Goal: Task Accomplishment & Management: Complete application form

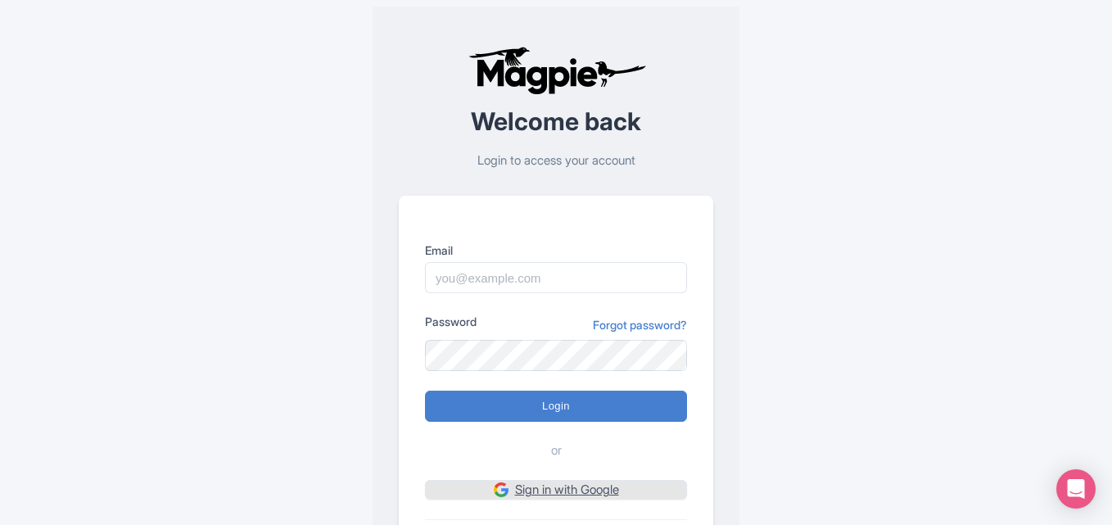
click at [539, 495] on link "Sign in with Google" at bounding box center [556, 490] width 262 height 20
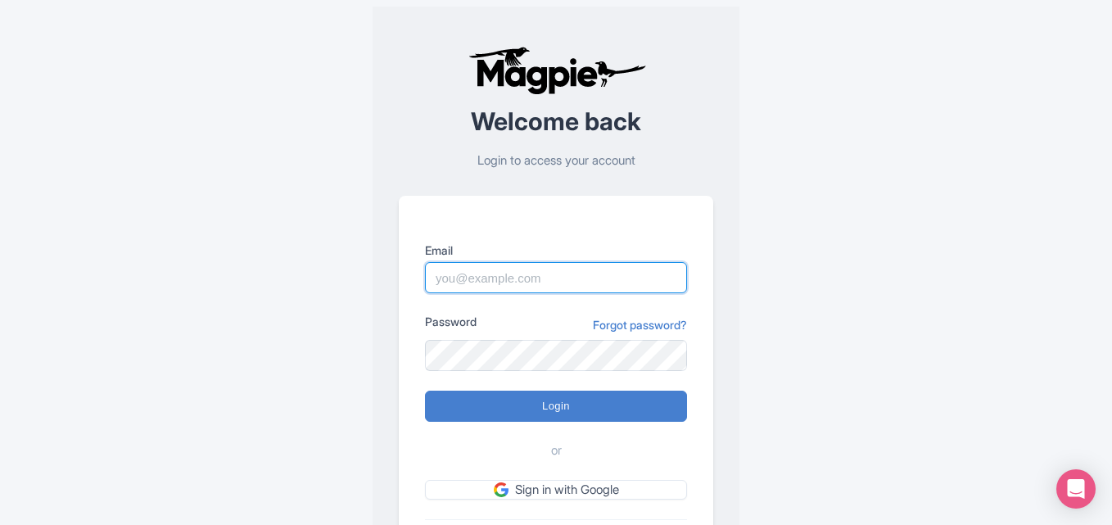
click at [524, 275] on input "Email" at bounding box center [556, 277] width 262 height 31
type input "WebpulseSolution1"
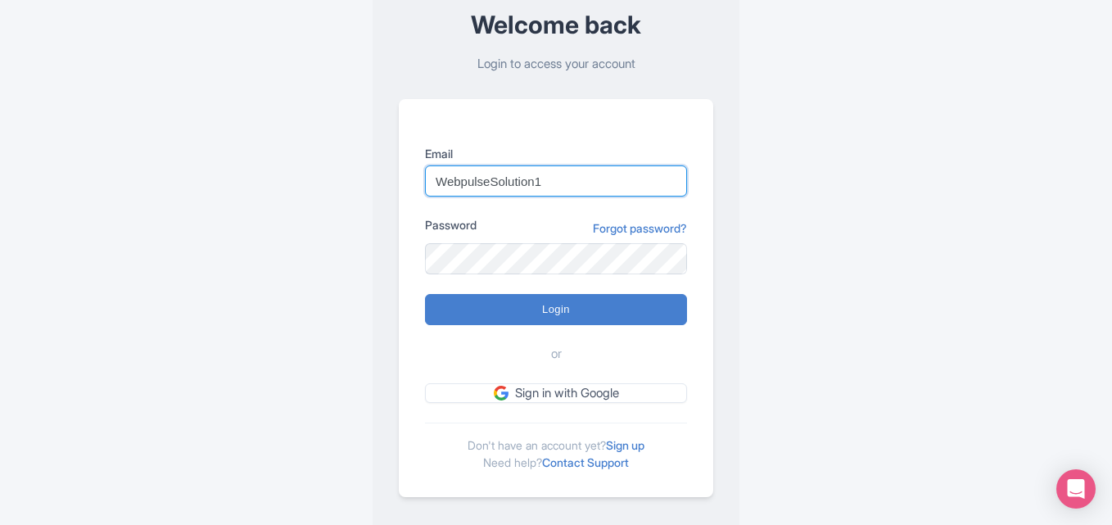
scroll to position [115, 0]
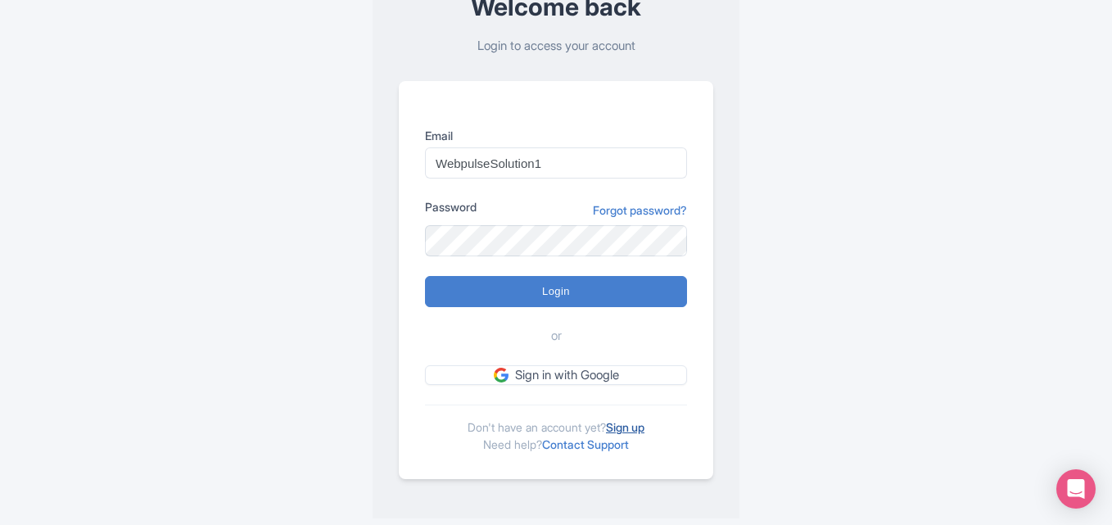
drag, startPoint x: 637, startPoint y: 429, endPoint x: 419, endPoint y: 385, distance: 222.2
click at [634, 428] on link "Sign up" at bounding box center [625, 427] width 38 height 14
